Goal: Task Accomplishment & Management: Complete application form

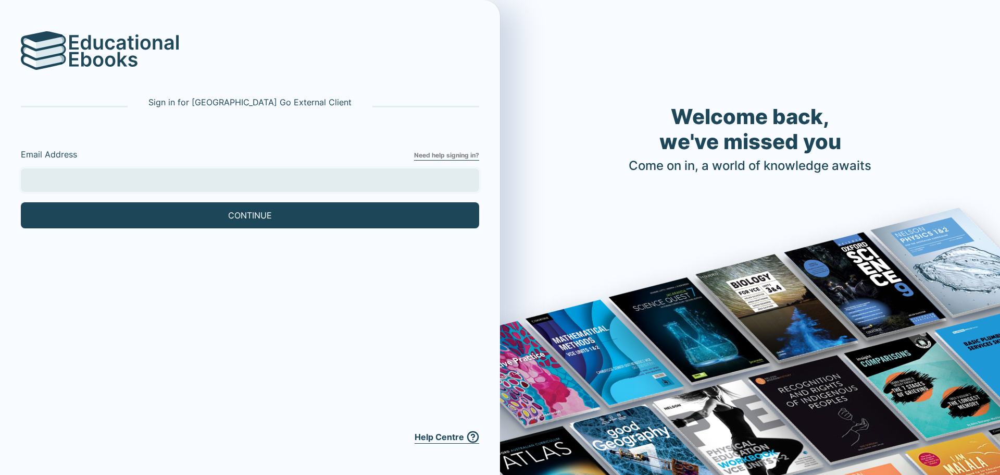
click at [259, 176] on input "Email Address" at bounding box center [250, 179] width 458 height 23
type input "KiR0017@rowvillesc.vic.edu.au"
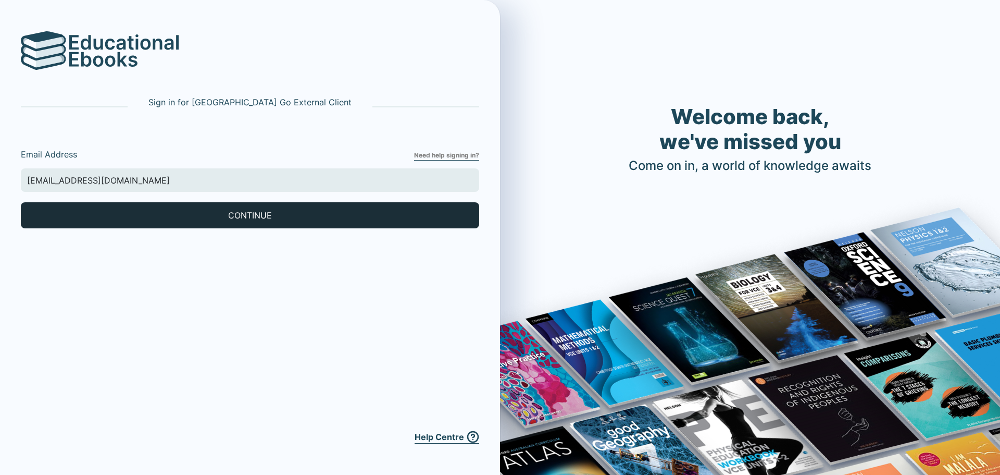
click at [172, 217] on button "CONTINUE" at bounding box center [250, 215] width 458 height 26
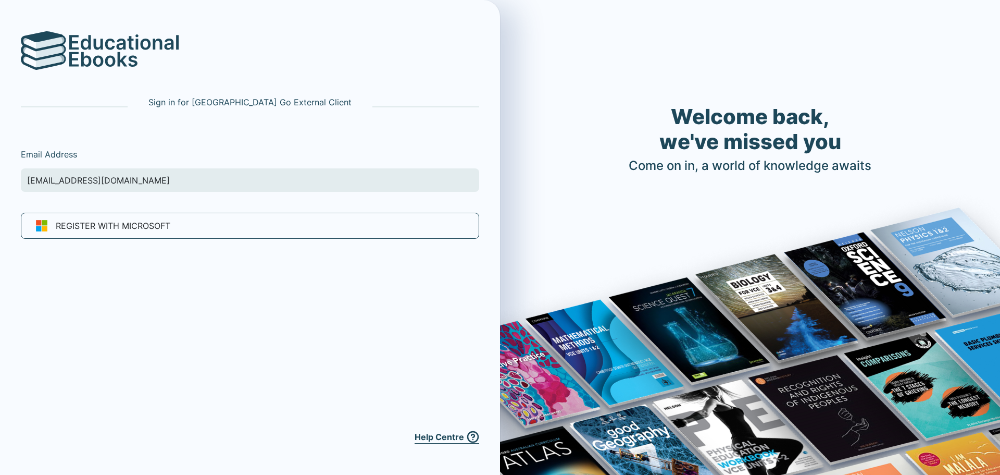
click at [163, 279] on div "Sign in for Cambridge Go External Client Email Address KiR0017@rowvillesc.vic.e…" at bounding box center [250, 237] width 500 height 475
click at [234, 137] on form "Email Address KiR0017@rowvillesc.vic.edu.au" at bounding box center [250, 159] width 458 height 85
click at [250, 105] on p "Sign in for Cambridge Go External Client" at bounding box center [249, 102] width 203 height 13
click at [138, 229] on span "Register with Microsoft" at bounding box center [113, 225] width 115 height 13
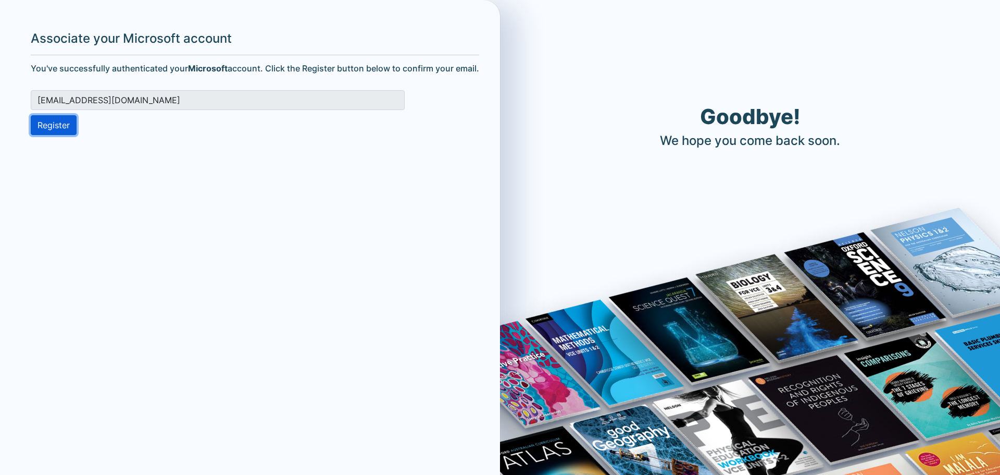
click at [55, 130] on button "Register" at bounding box center [54, 125] width 46 height 20
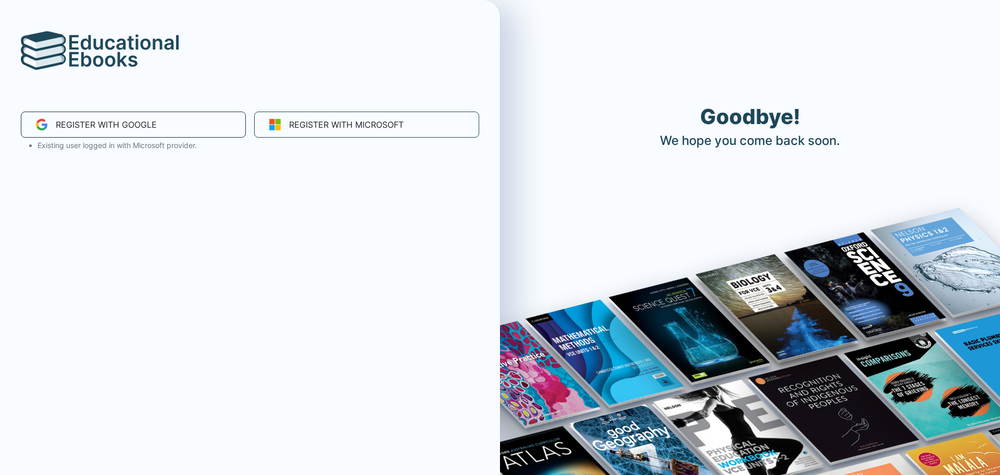
click at [166, 130] on div "Register with Google" at bounding box center [133, 124] width 225 height 26
